Goal: Contribute content

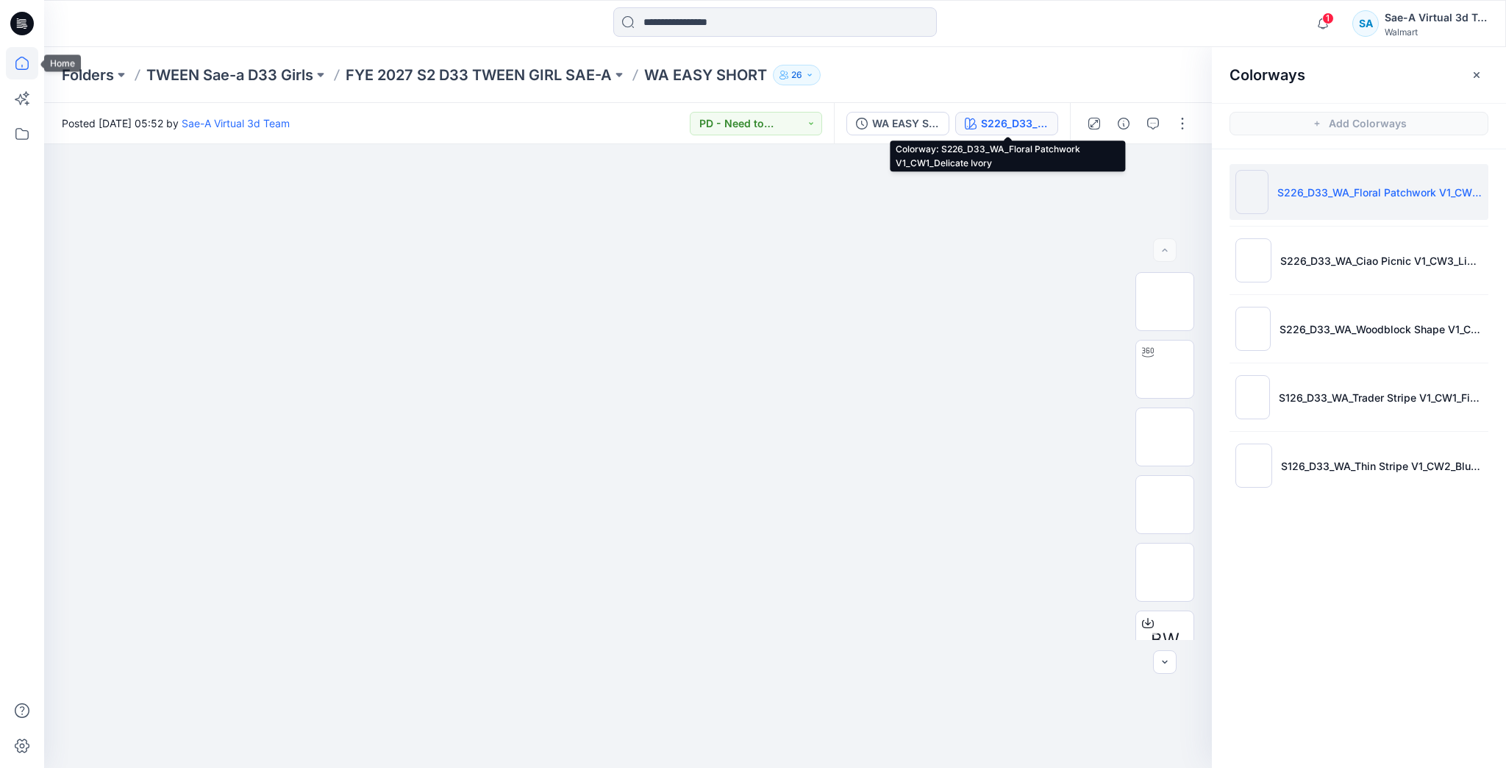
click at [26, 60] on icon at bounding box center [21, 63] width 13 height 13
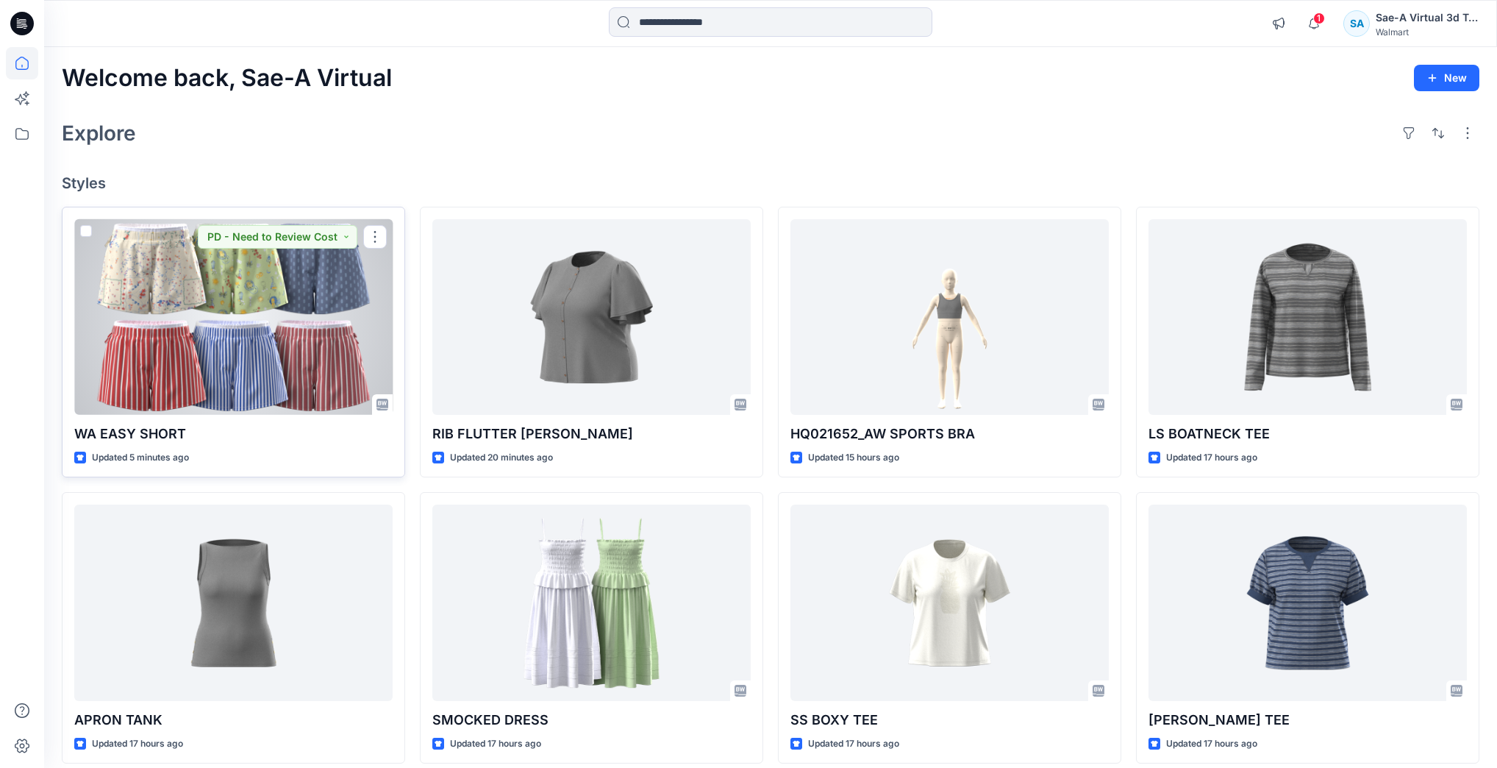
click at [285, 332] on div at bounding box center [233, 317] width 318 height 196
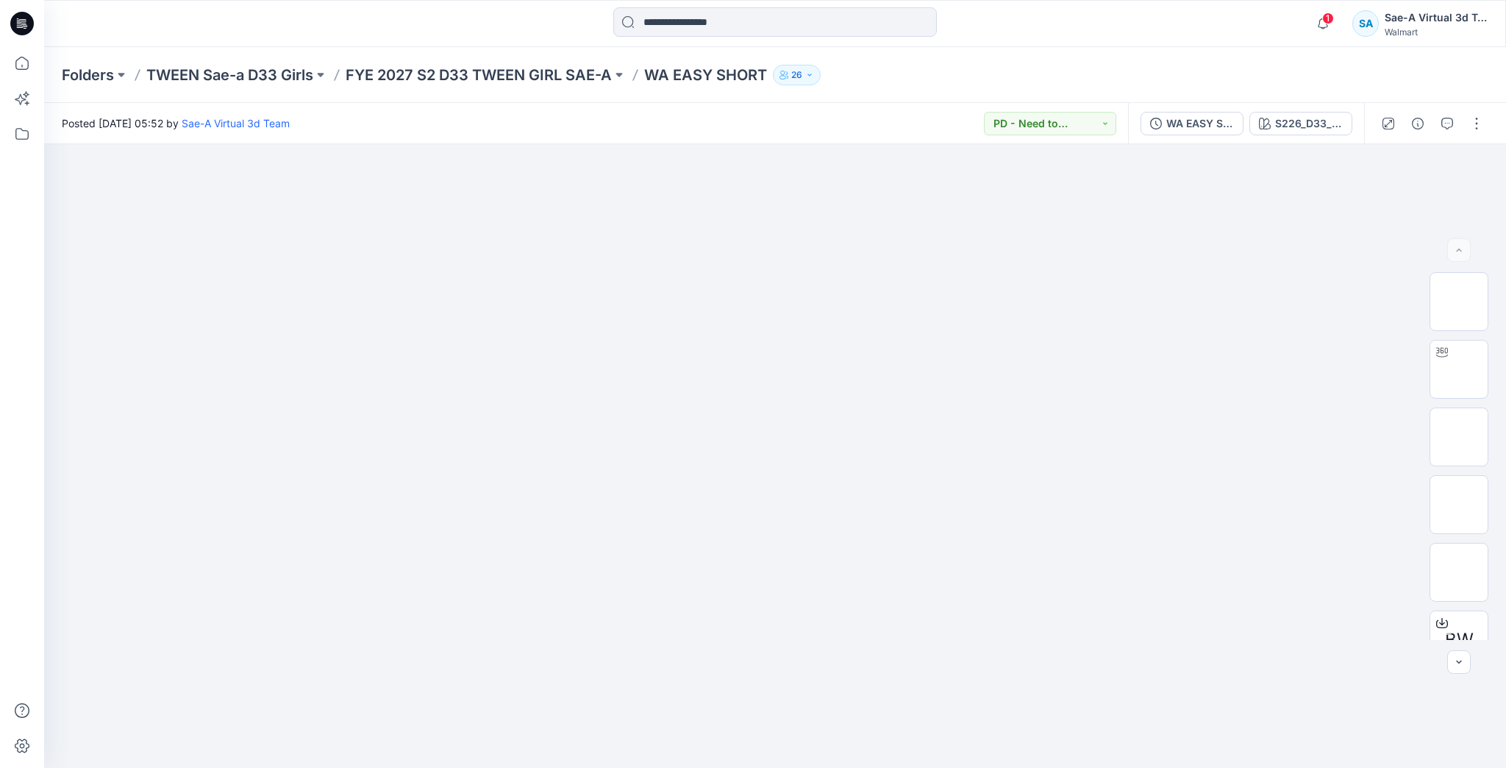
click at [1466, 135] on div at bounding box center [1432, 123] width 136 height 41
click at [1469, 132] on button "button" at bounding box center [1477, 124] width 24 height 24
click at [1397, 196] on button "Edit" at bounding box center [1414, 198] width 135 height 27
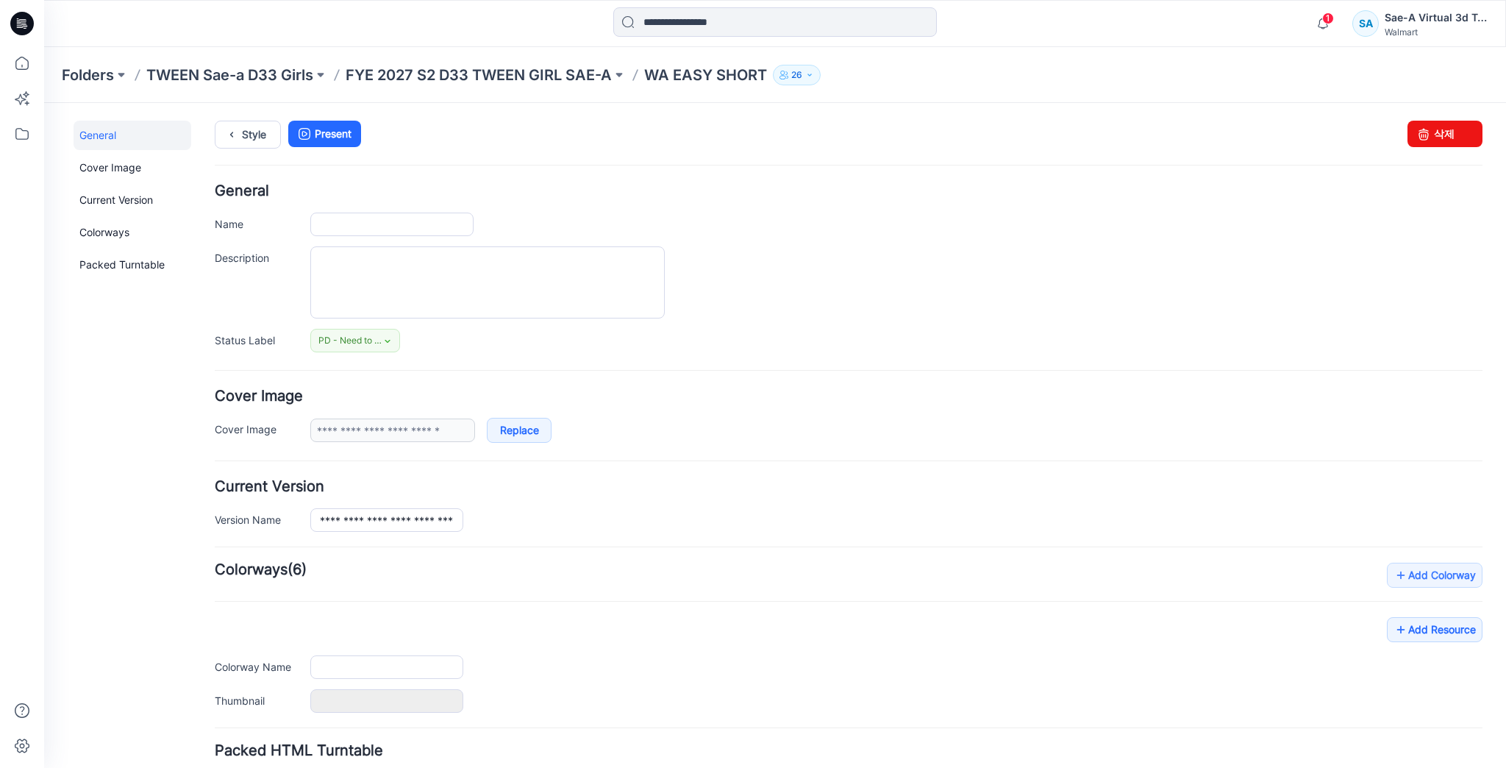
type input "**********"
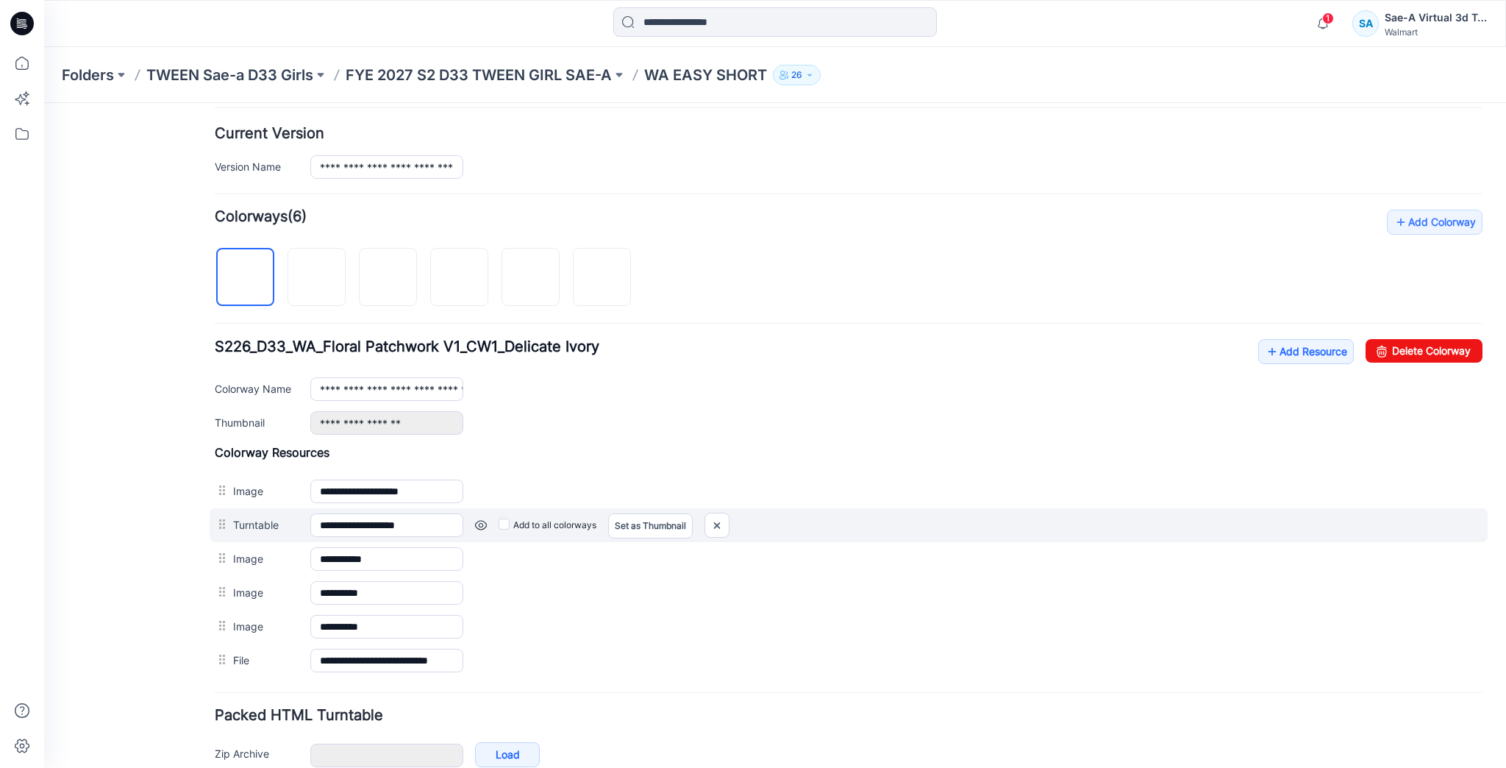
scroll to position [427, 0]
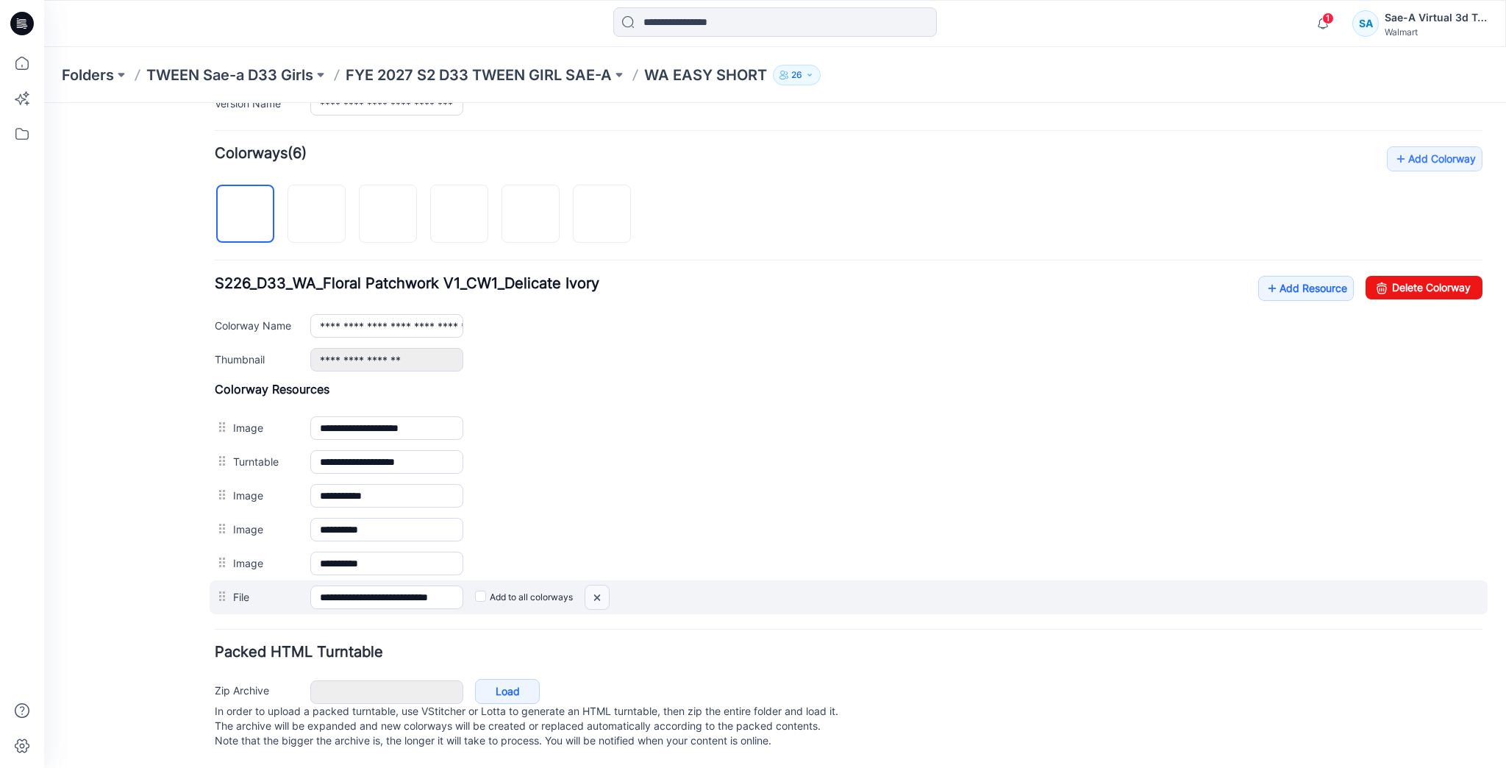
drag, startPoint x: 603, startPoint y: 584, endPoint x: 859, endPoint y: 168, distance: 488.7
click at [44, 103] on img at bounding box center [44, 103] width 0 height 0
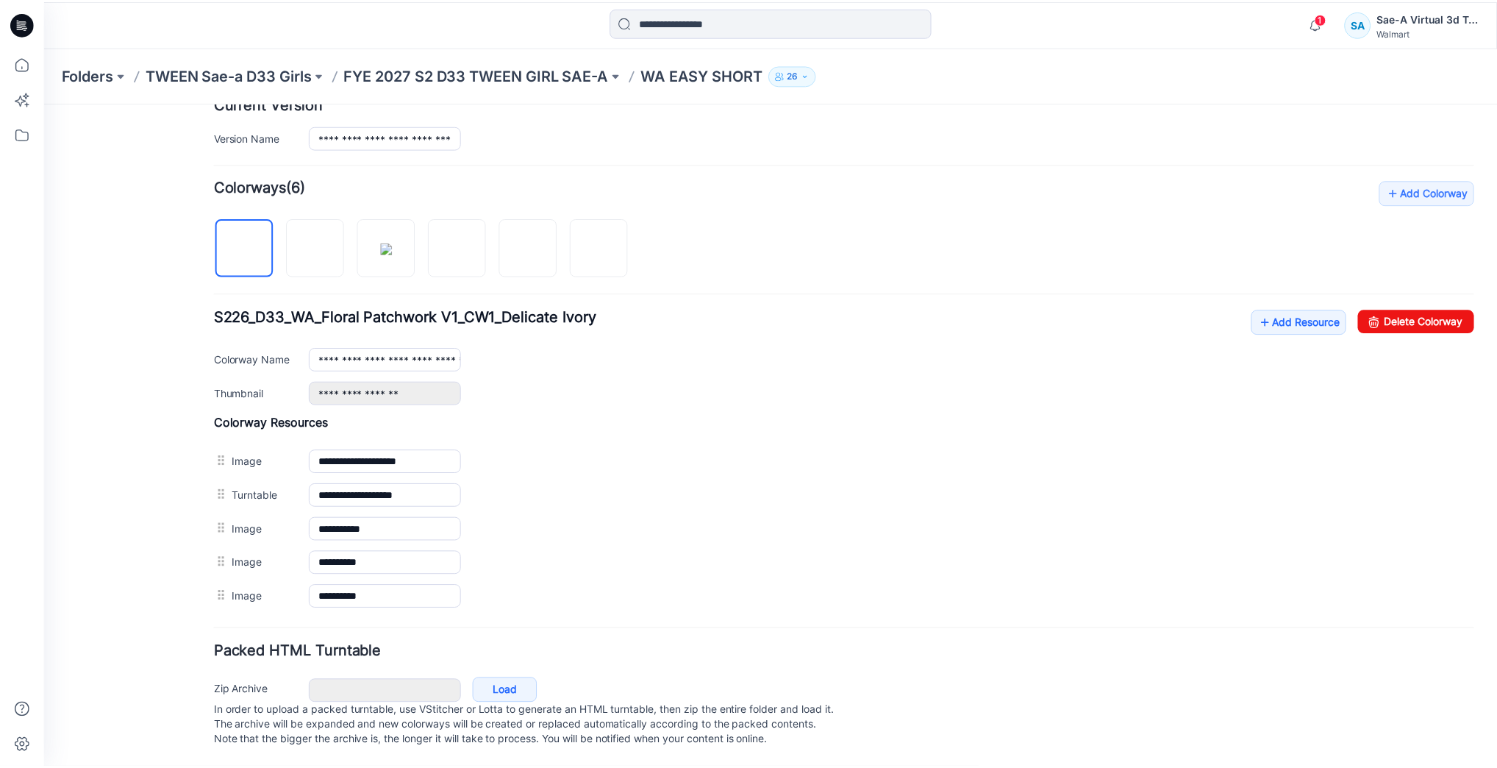
scroll to position [393, 0]
click at [1302, 317] on link "Add Resource" at bounding box center [1306, 322] width 96 height 25
click at [1285, 310] on link "Add Resource" at bounding box center [1306, 322] width 96 height 25
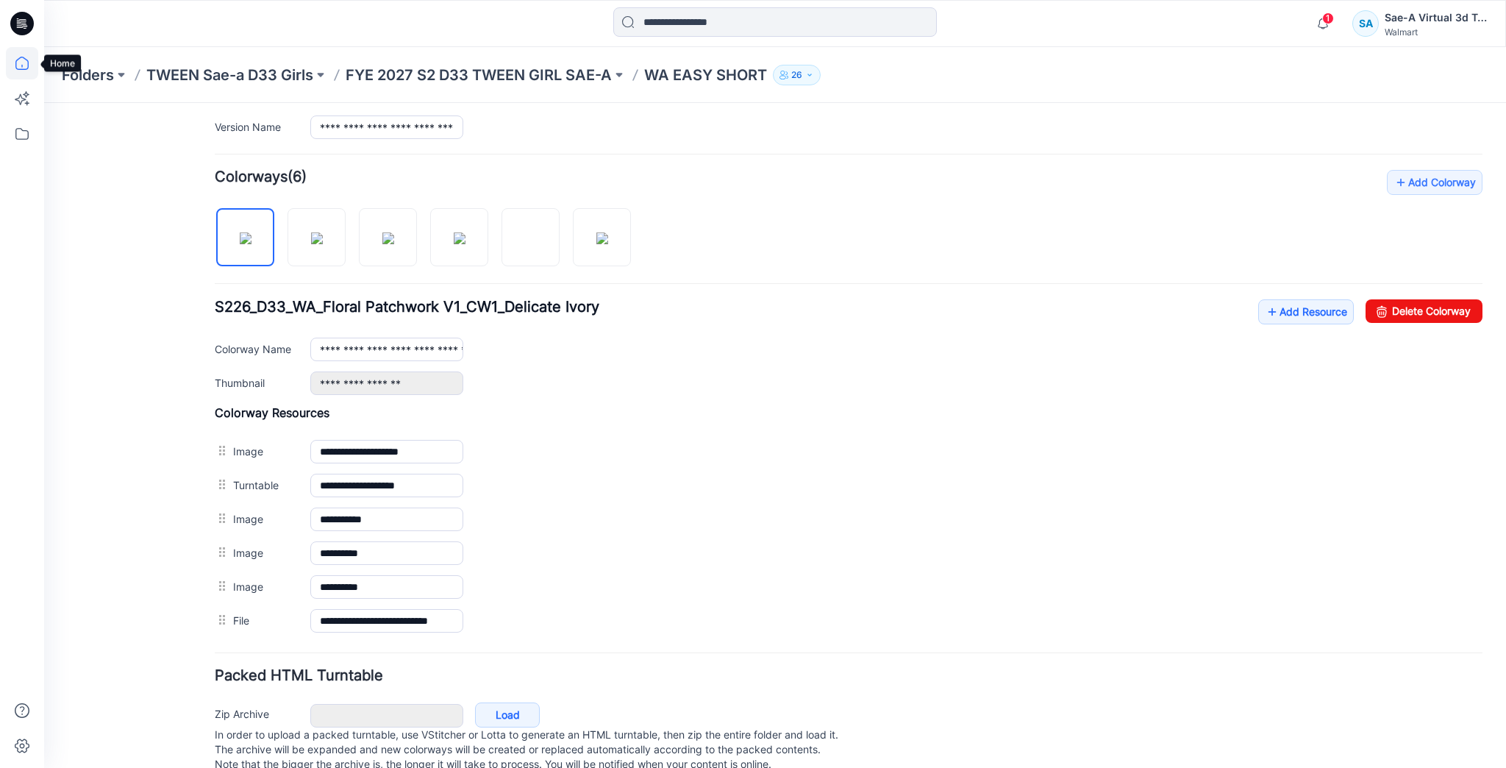
click at [20, 54] on icon at bounding box center [22, 63] width 32 height 32
